Goal: Information Seeking & Learning: Get advice/opinions

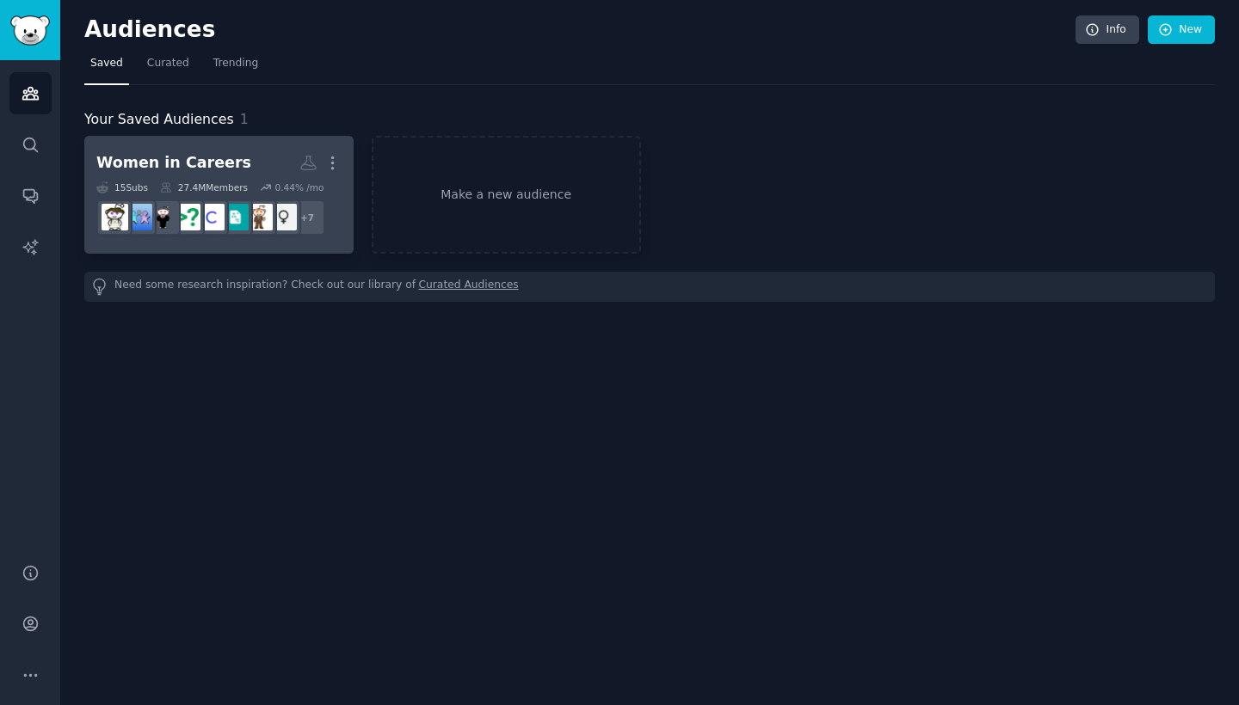
click at [185, 159] on div "Women in Careers" at bounding box center [173, 163] width 155 height 22
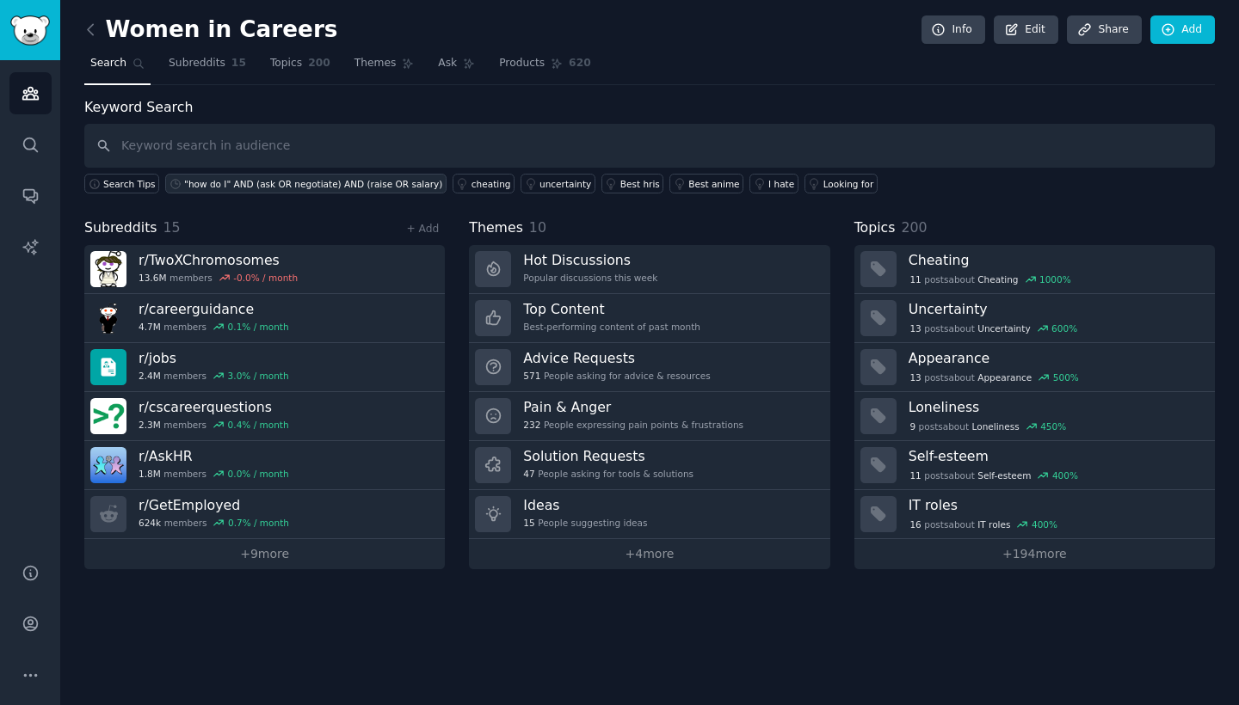
click at [317, 180] on div ""how do I" AND (ask OR negotiate) AND (raise OR salary)" at bounding box center [313, 184] width 258 height 12
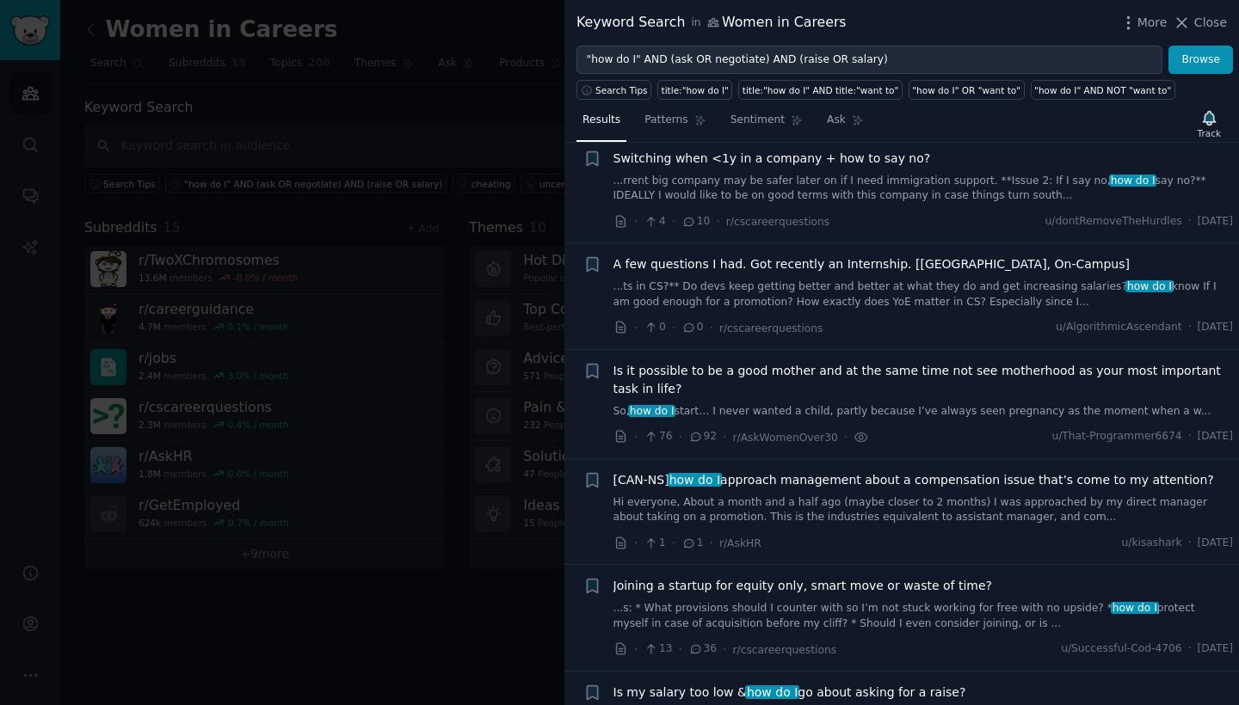
scroll to position [35, 0]
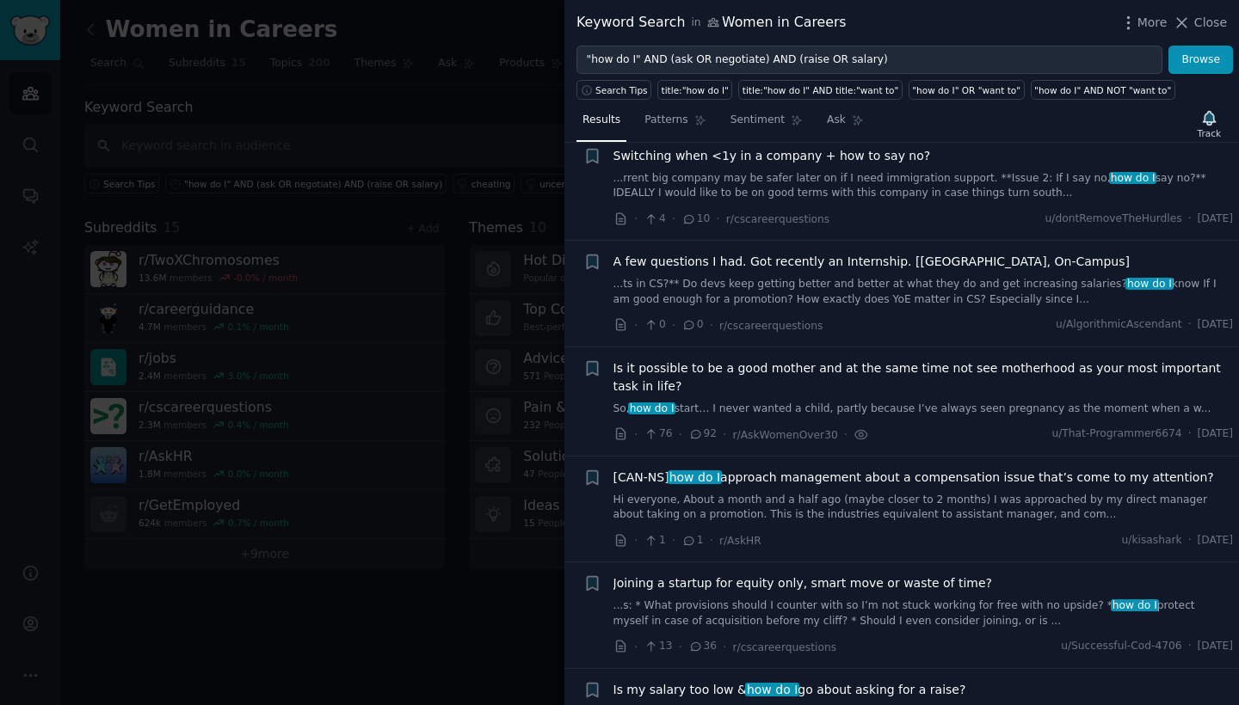
click at [970, 370] on span "Is it possible to be a good mother and at the same time not see motherhood as y…" at bounding box center [923, 378] width 620 height 36
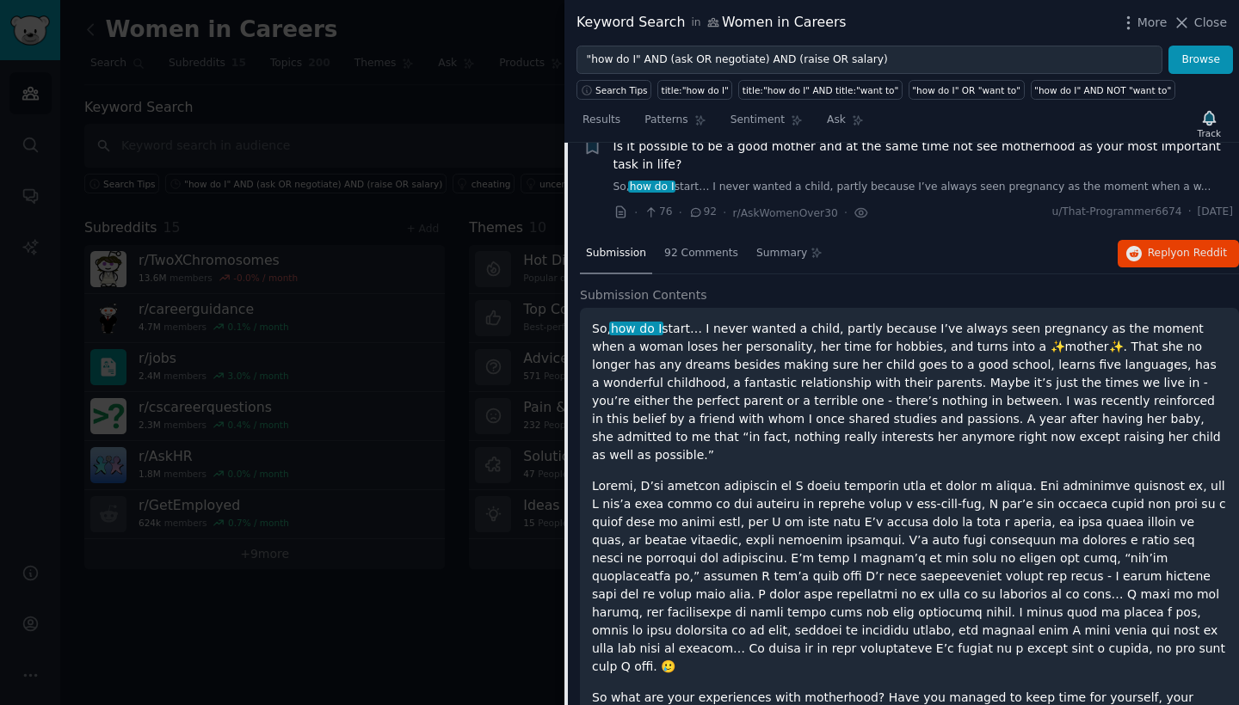
scroll to position [282, 0]
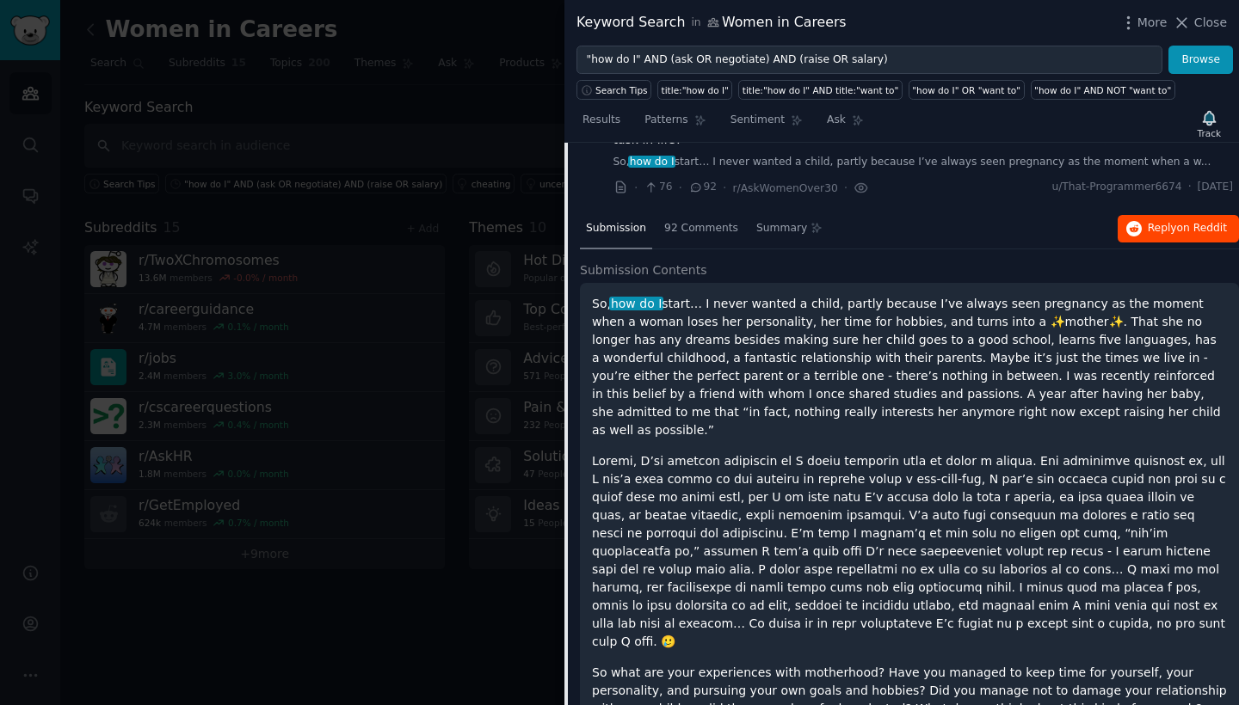
click at [1148, 227] on span "Reply on Reddit" at bounding box center [1187, 228] width 79 height 15
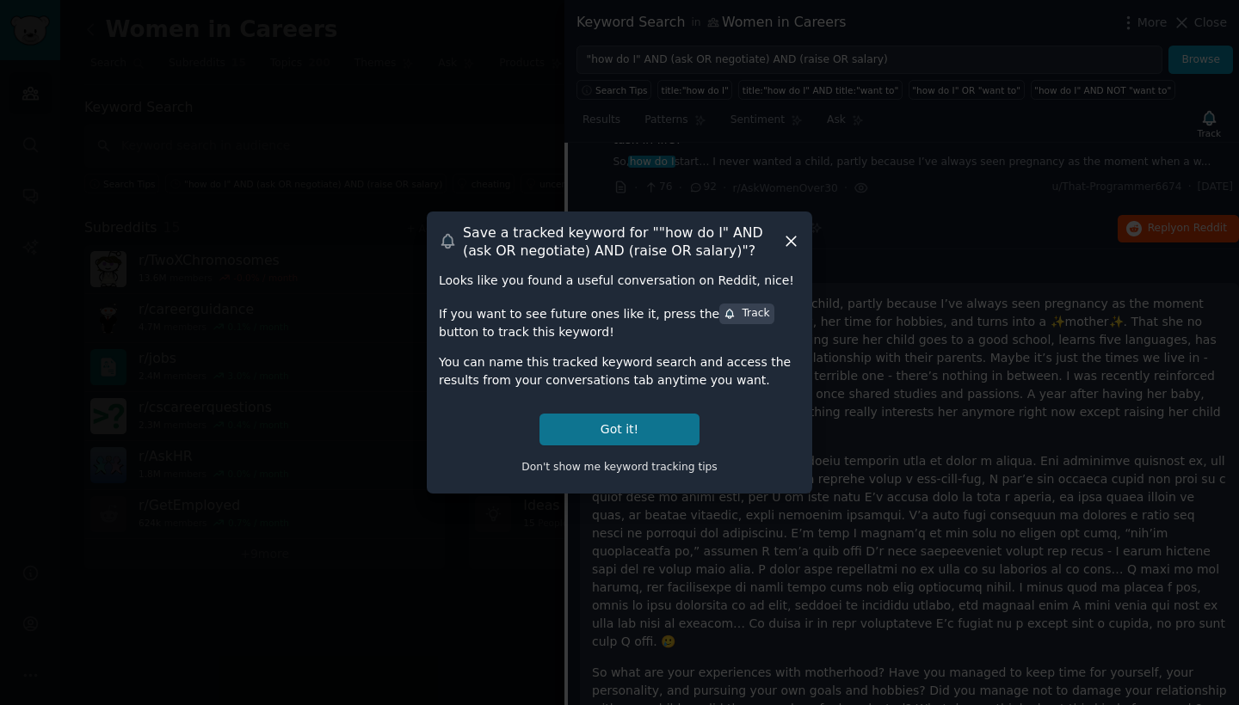
click at [655, 429] on button "Got it!" at bounding box center [619, 430] width 160 height 32
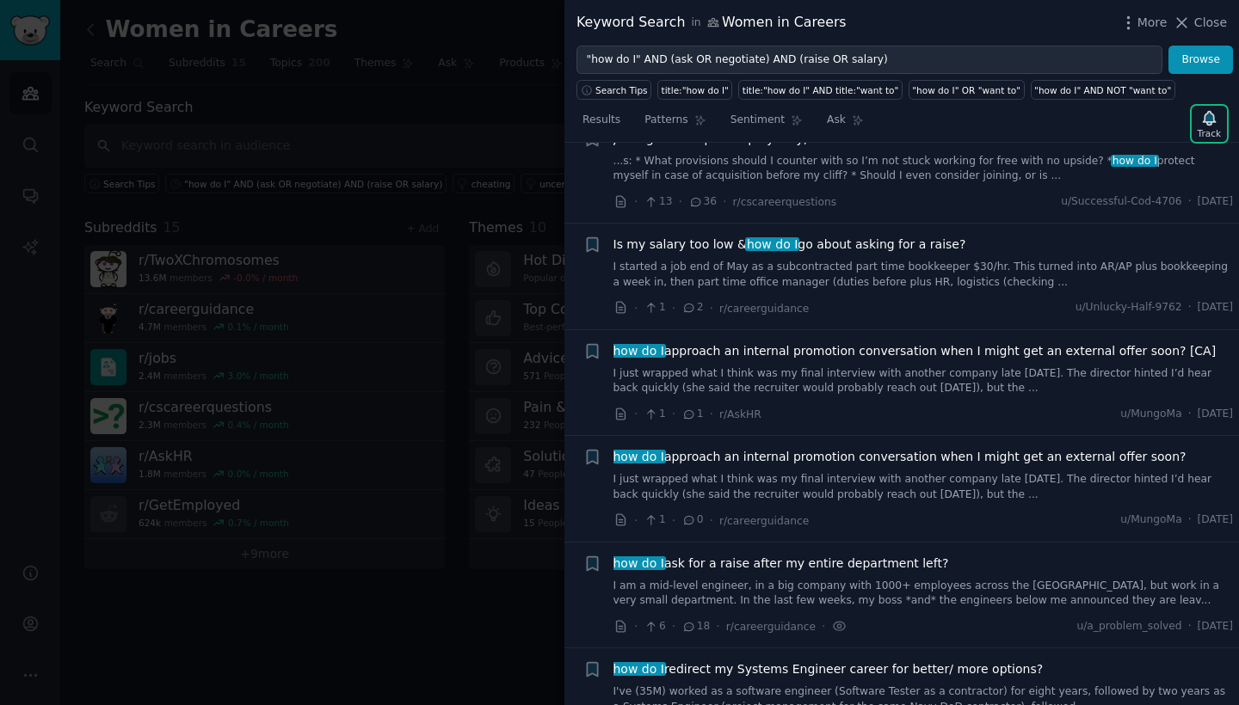
scroll to position [1269, 0]
click at [933, 258] on link "I started a job end of May as a subcontracted part time bookkeeper $30/hr. This…" at bounding box center [923, 273] width 620 height 30
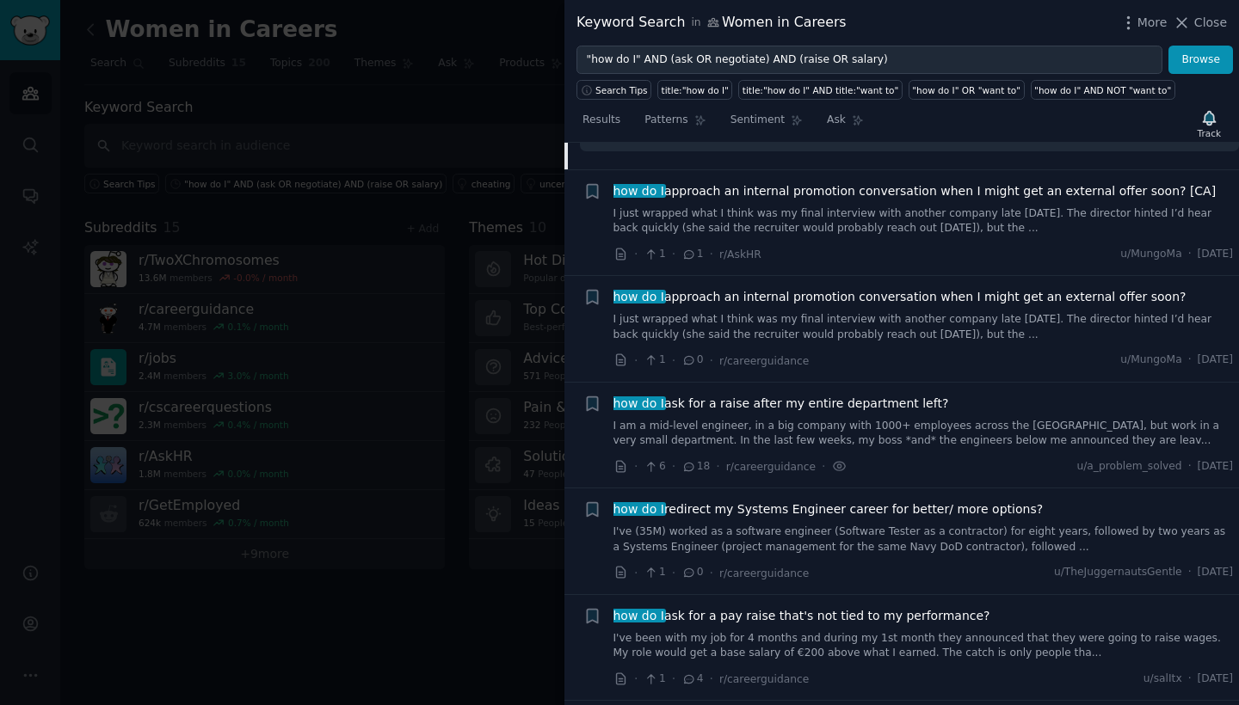
scroll to position [1396, 0]
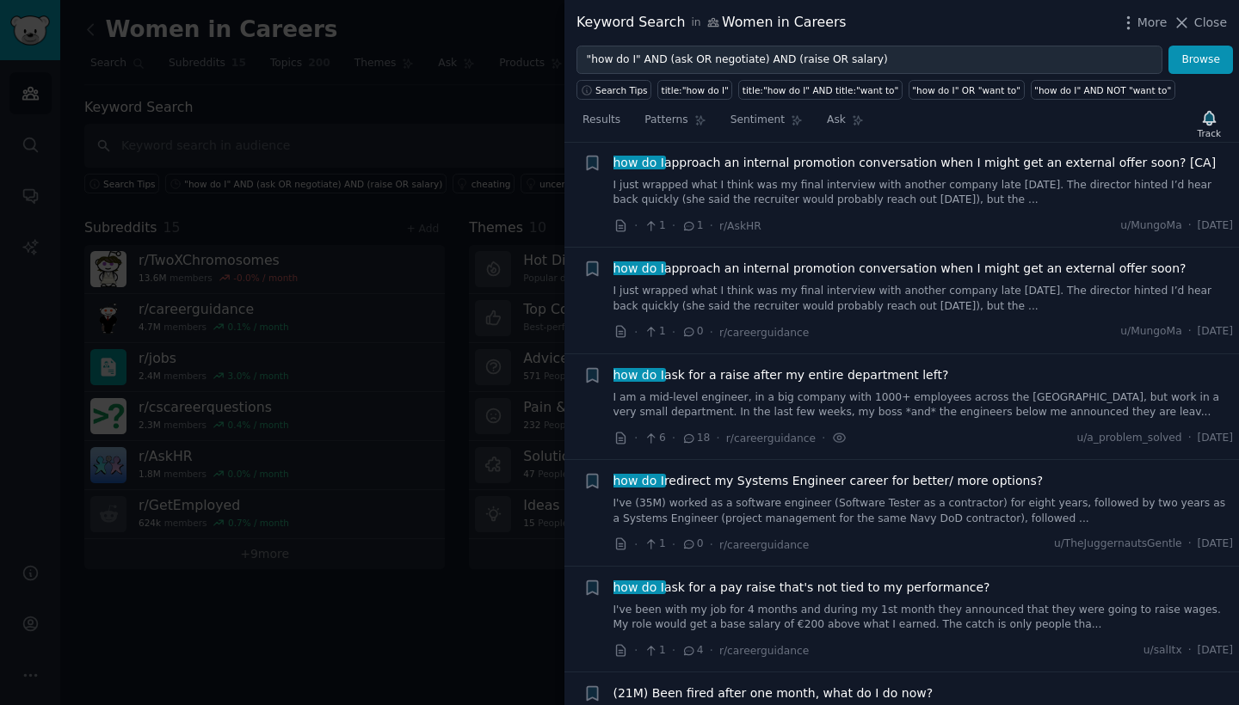
click at [861, 366] on div "how do I ask for a raise after my entire department left? I am a mid-level engi…" at bounding box center [923, 393] width 620 height 54
click at [1005, 391] on link "I am a mid-level engineer, in a big company with 1000+ employees across the [GE…" at bounding box center [923, 406] width 620 height 30
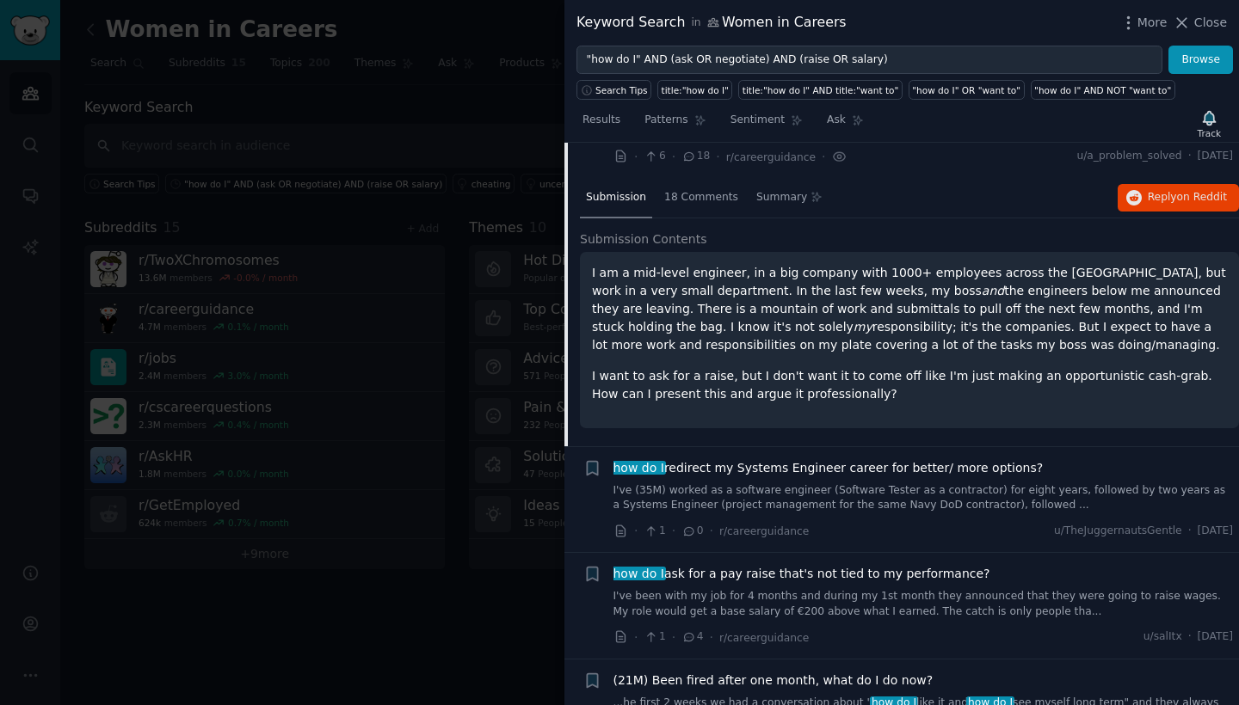
scroll to position [873, 0]
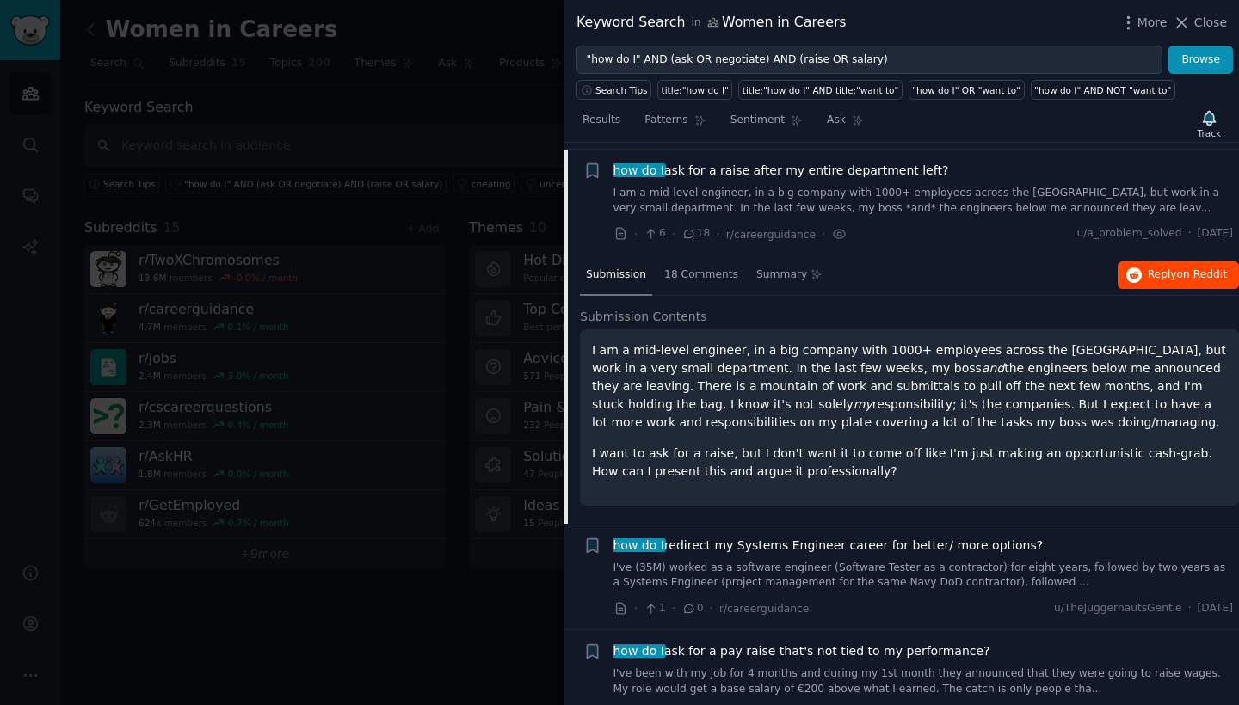
click at [1163, 273] on span "Reply on Reddit" at bounding box center [1187, 275] width 79 height 15
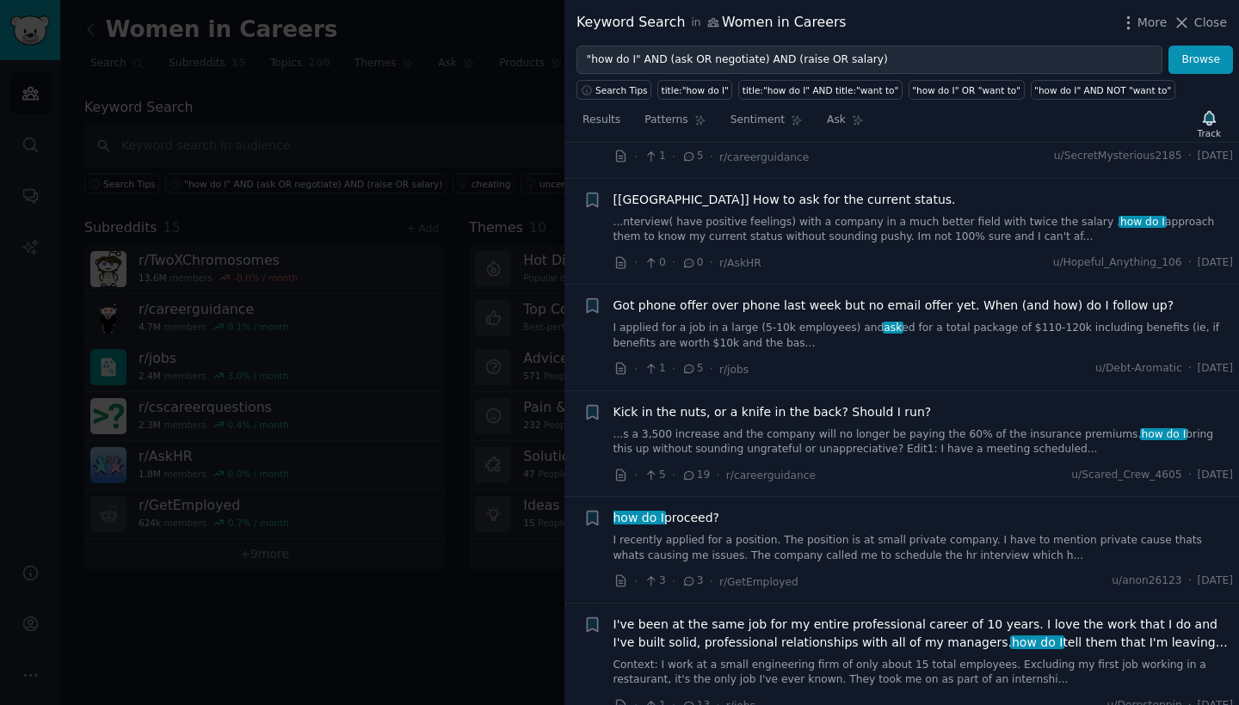
scroll to position [1646, 0]
click at [896, 426] on link "...s a 3,500 increase and the company will no longer be paying the 60% of the i…" at bounding box center [923, 441] width 620 height 30
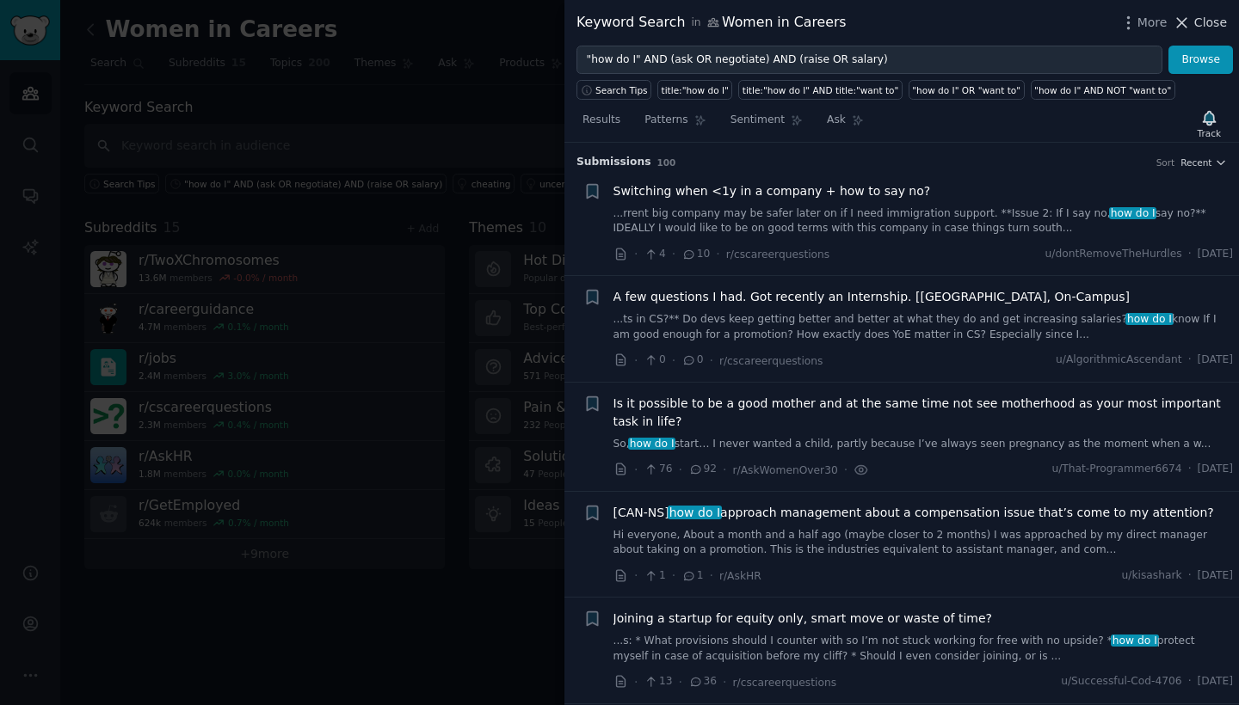
click at [1187, 24] on icon at bounding box center [1182, 23] width 18 height 18
